Goal: Task Accomplishment & Management: Use online tool/utility

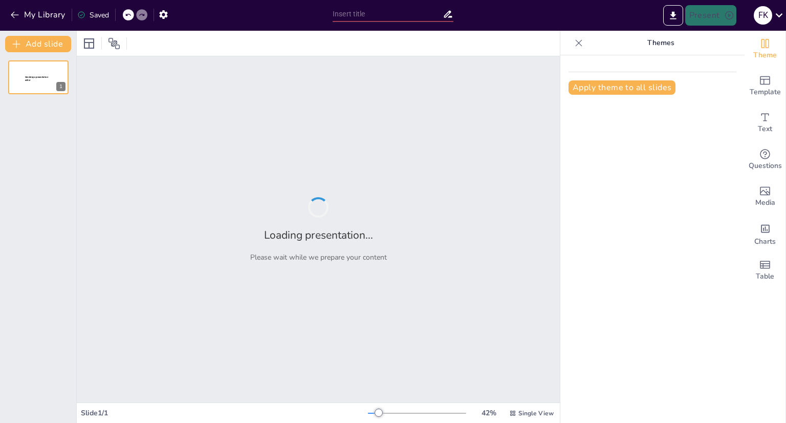
type input "Understanding Ether: A Comprehensive Overview for 12th Grade Students"
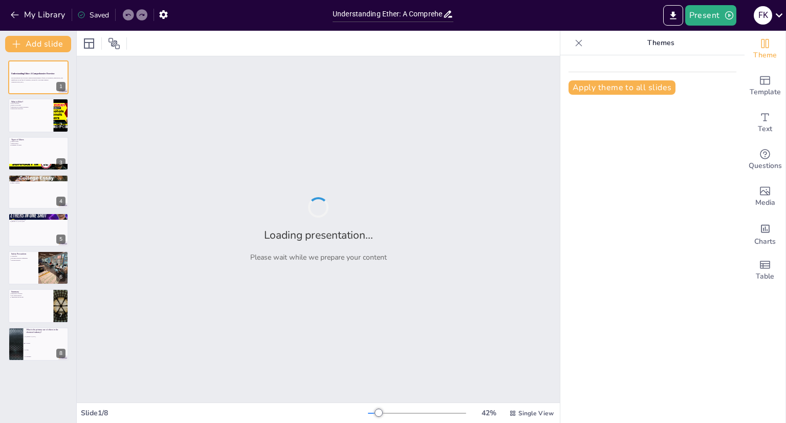
checkbox input "true"
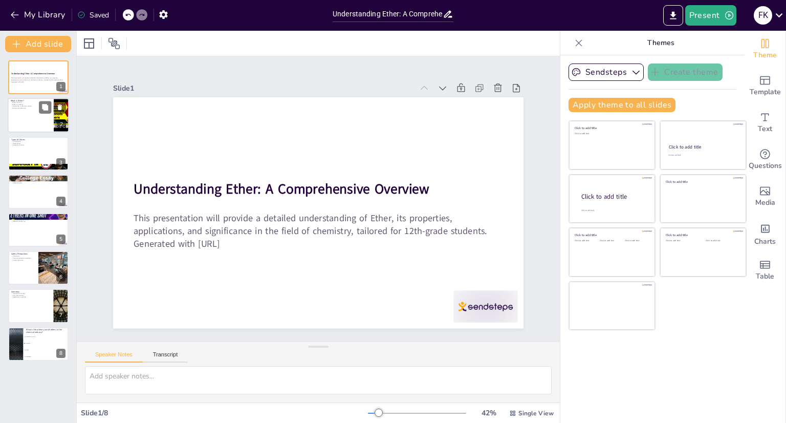
checkbox input "true"
click at [32, 100] on p "What is Ether?" at bounding box center [31, 101] width 40 height 3
type textarea "The structure of ether, featuring an oxygen atom bonded to two carbon-containin…"
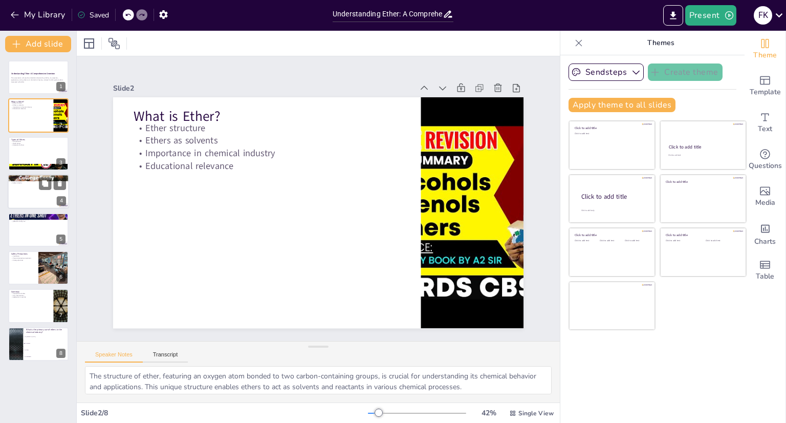
checkbox input "true"
click at [32, 179] on p "Physical characteristics" at bounding box center [38, 179] width 55 height 2
type textarea "The physical characteristics of ethers, such as being colorless and volatile, a…"
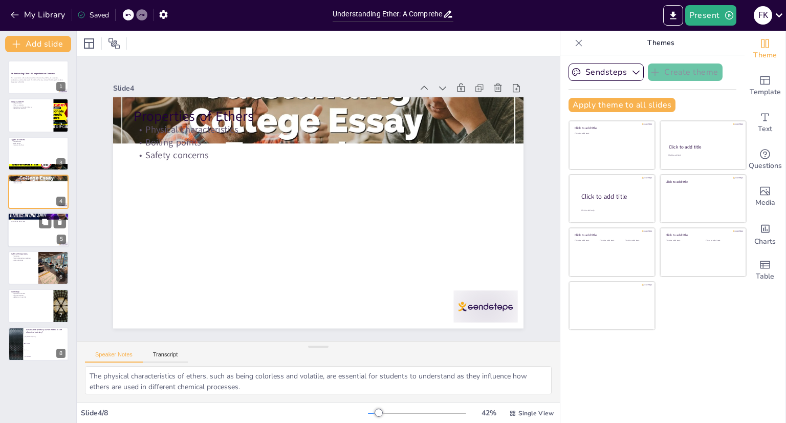
checkbox input "true"
click at [13, 222] on div at bounding box center [38, 229] width 61 height 35
type textarea "Ethers are essential solvents in many chemical reactions, allowing for the diss…"
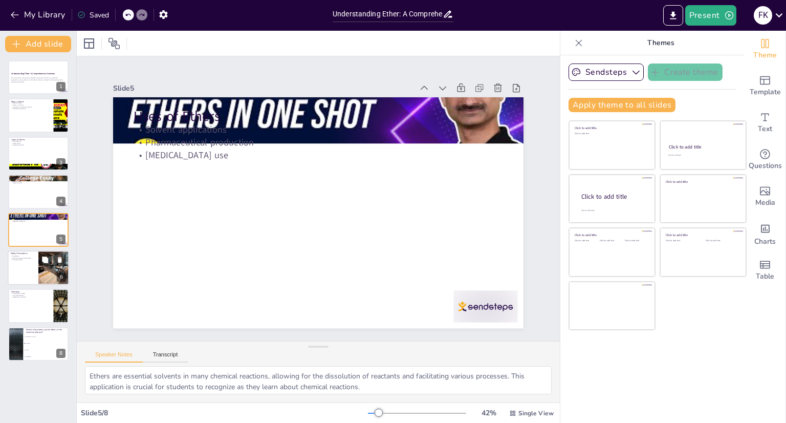
checkbox input "true"
click at [25, 266] on div at bounding box center [38, 267] width 61 height 35
type textarea "Ensuring proper ventilation when working with ethers is crucial for preventing …"
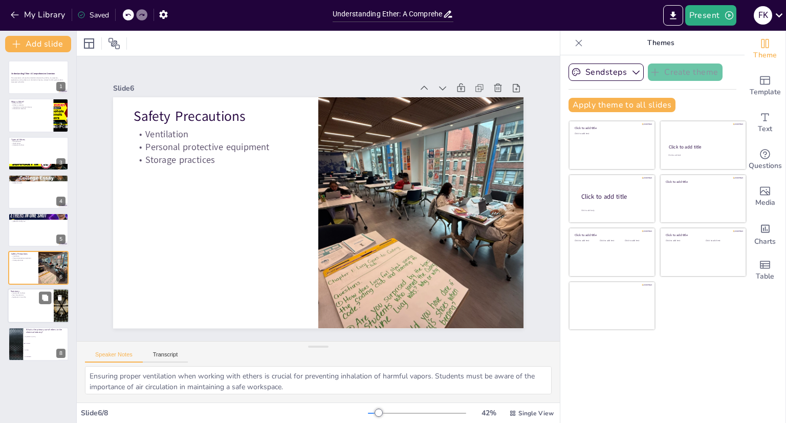
checkbox input "true"
click at [27, 292] on p "Importance of ethers" at bounding box center [31, 293] width 40 height 2
type textarea "Recognizing the importance of ethers in both academic and practical contexts is…"
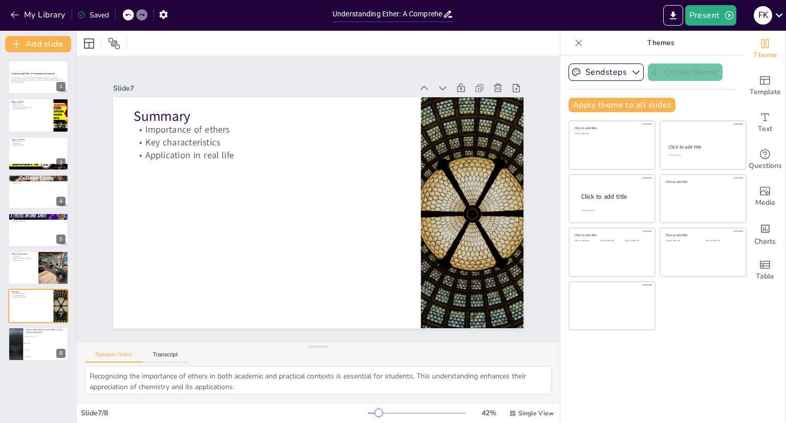
checkbox input "true"
